Goal: Information Seeking & Learning: Learn about a topic

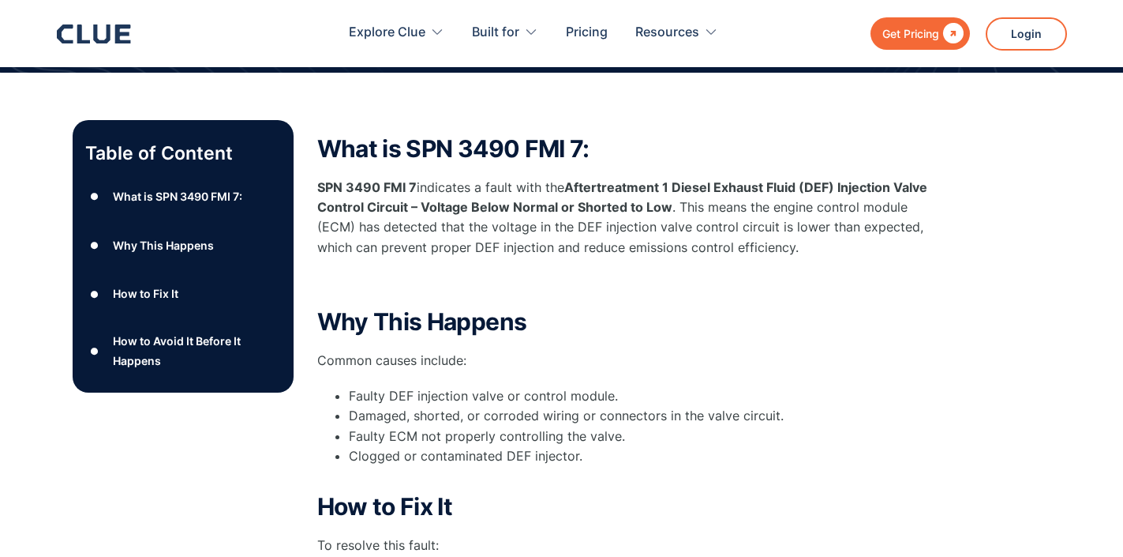
scroll to position [228, 0]
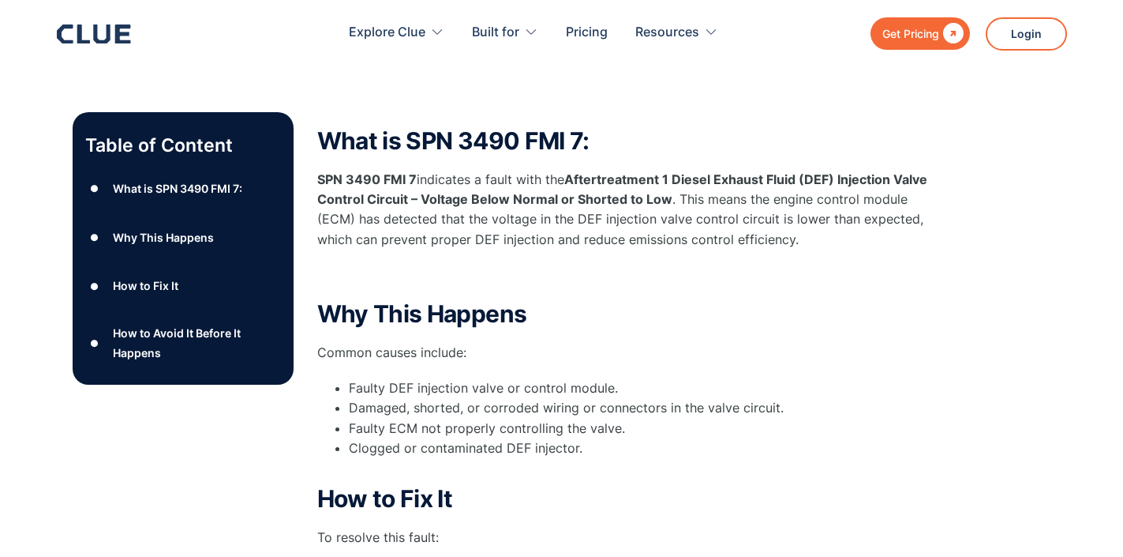
click at [891, 112] on div "What is SPN 3490 FMI 7: SPN 3490 FMI 7 indicates a fault with the Aftertreatmen…" at bounding box center [633, 509] width 632 height 795
click at [860, 485] on h2 "How to Fix It" at bounding box center [633, 498] width 632 height 26
click at [870, 378] on li "Faulty DEF injection valve or control module." at bounding box center [649, 388] width 600 height 20
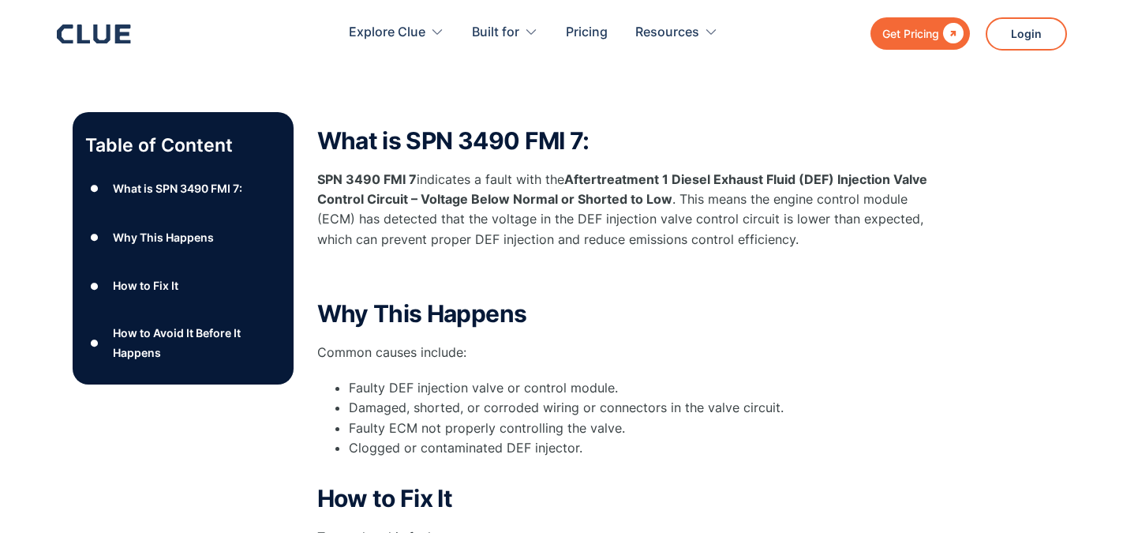
click at [309, 479] on div "Table of Content ● What is SPN 3490 FMI 7: ● Why This Happens ● How to Fix It ●…" at bounding box center [562, 509] width 979 height 795
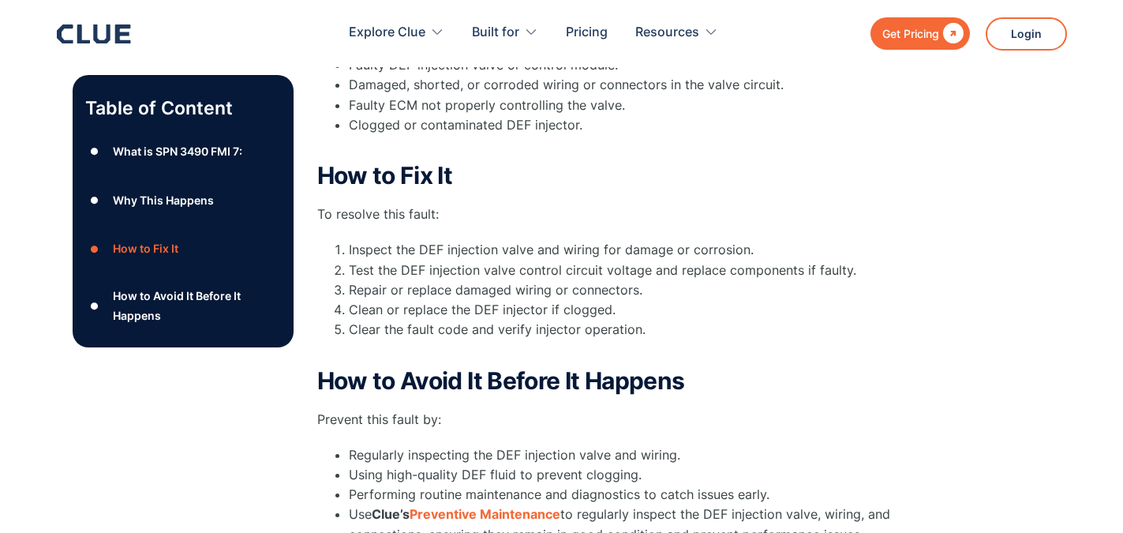
scroll to position [553, 0]
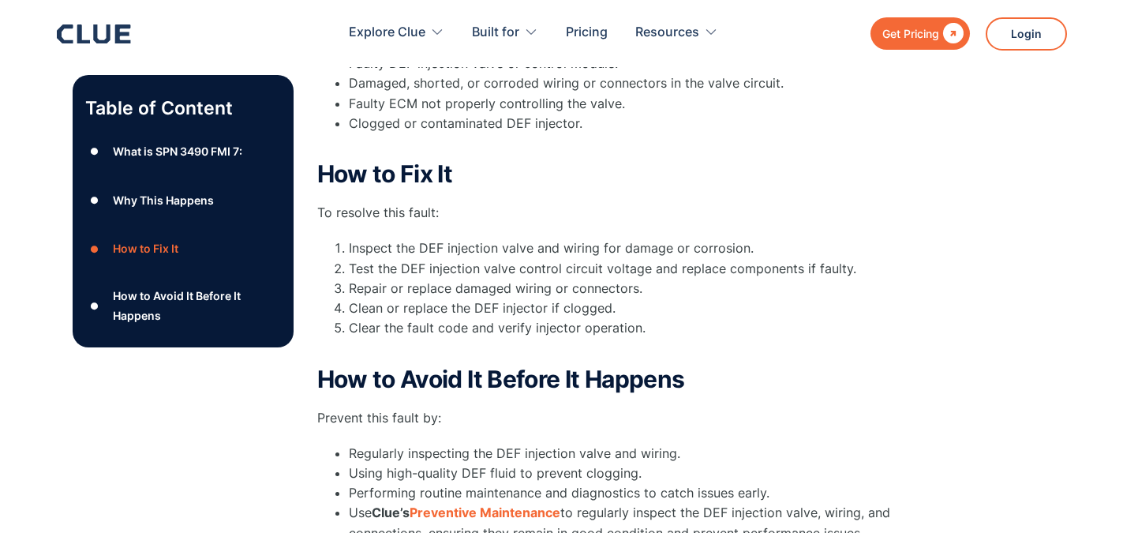
click at [917, 503] on li "Use Clue’s Preventive Maintenance to regularly inspect the DEF injection valve,…" at bounding box center [649, 522] width 600 height 39
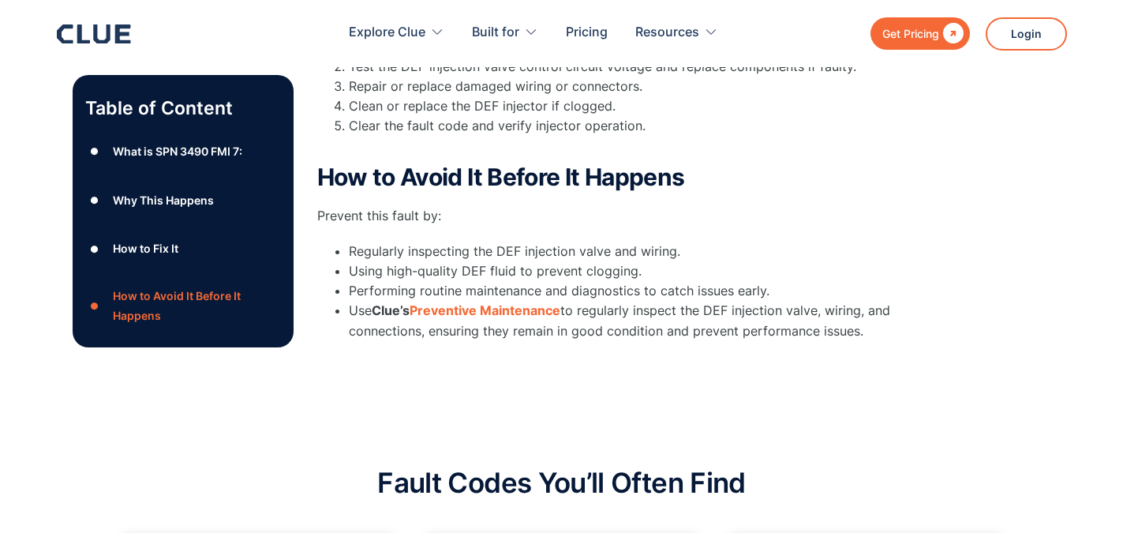
scroll to position [723, 0]
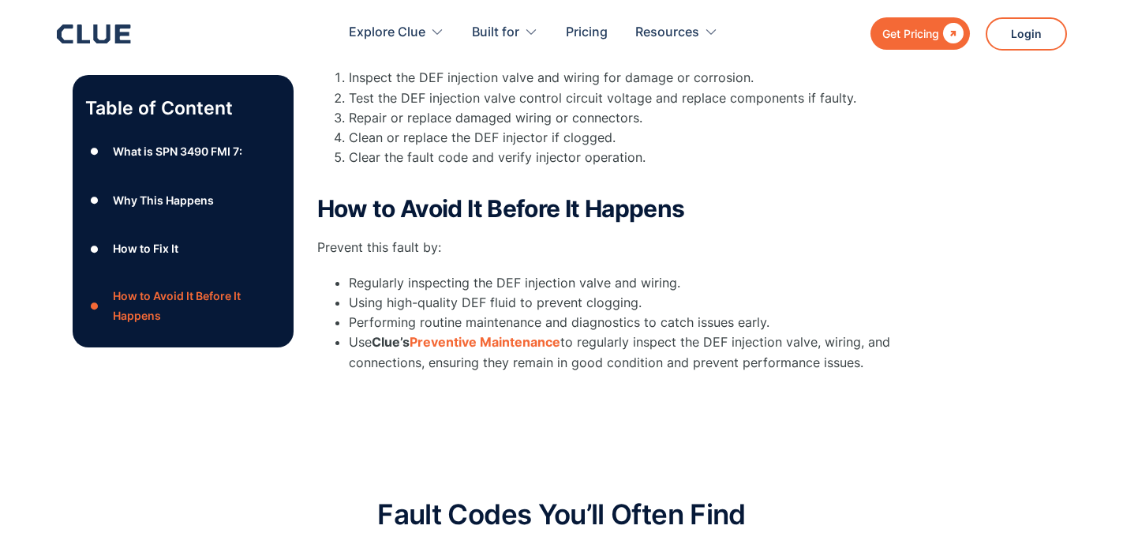
drag, startPoint x: 324, startPoint y: 259, endPoint x: 750, endPoint y: 399, distance: 448.8
click at [750, 400] on div "Table of Content ● What is SPN 3490 FMI 7: ● Why This Happens ● How to Fix It ●…" at bounding box center [561, 7] width 1123 height 874
click at [980, 208] on div "Table of Content ● What is SPN 3490 FMI 7: ● Why This Happens ● How to Fix It ●…" at bounding box center [562, 14] width 979 height 795
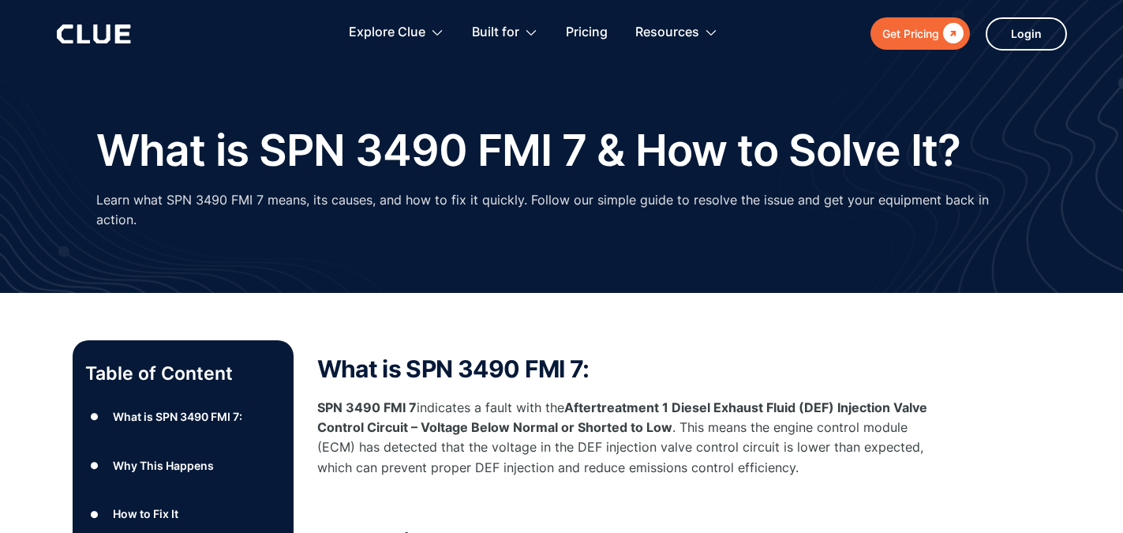
scroll to position [0, 0]
